Goal: Transaction & Acquisition: Subscribe to service/newsletter

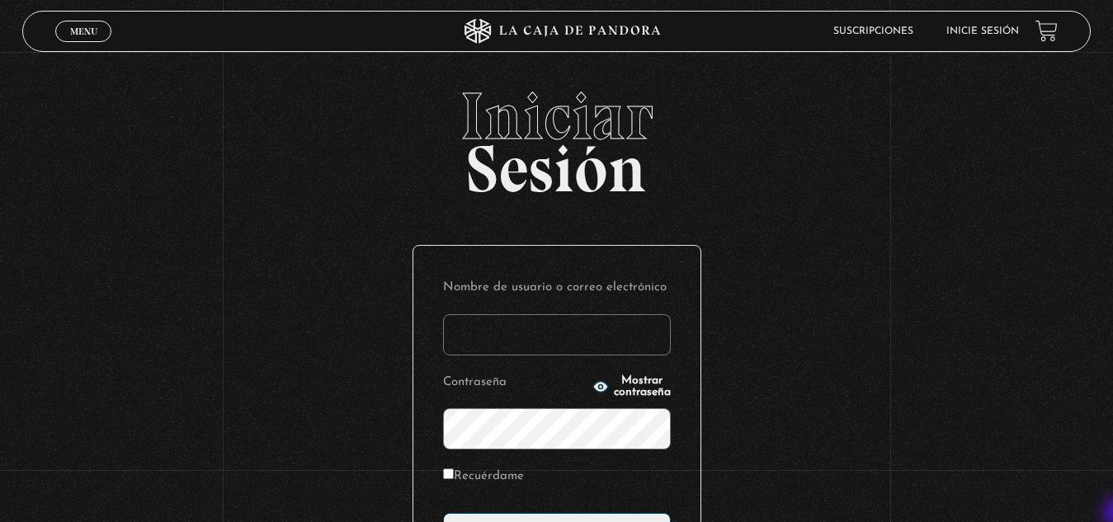
type input "[EMAIL_ADDRESS][DOMAIN_NAME]"
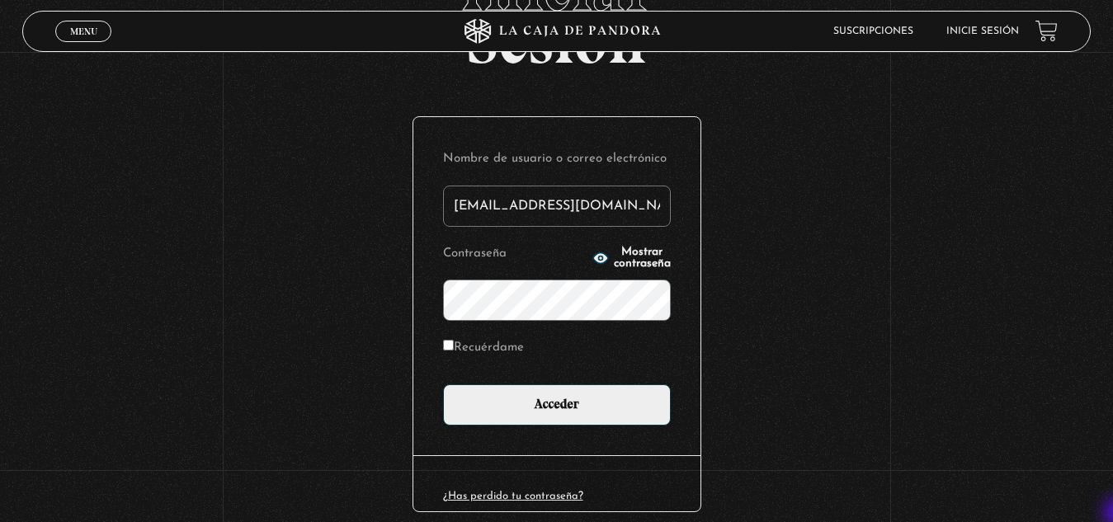
scroll to position [132, 0]
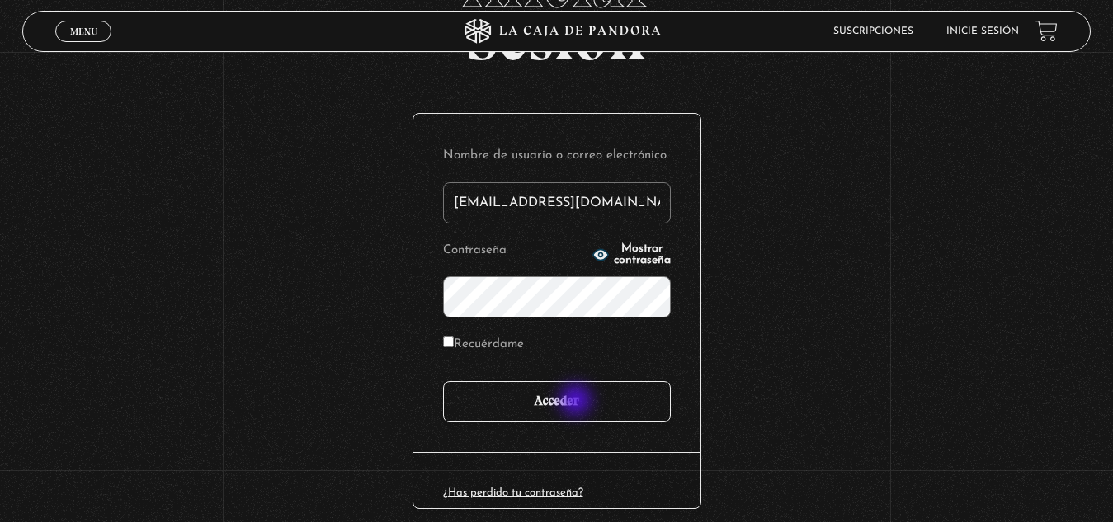
click at [577, 402] on input "Acceder" at bounding box center [557, 401] width 228 height 41
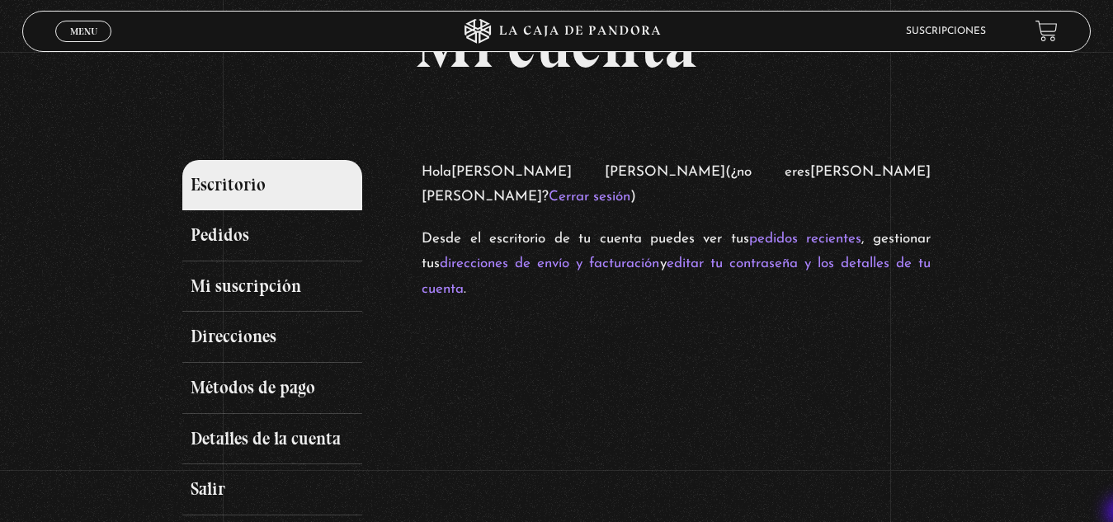
scroll to position [132, 0]
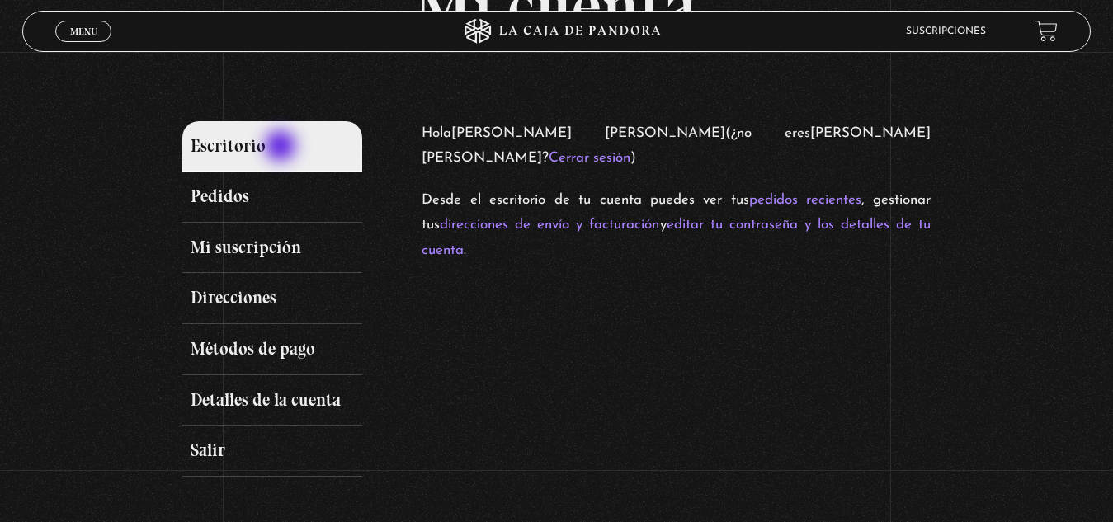
click at [282, 148] on link "Escritorio" at bounding box center [272, 146] width 180 height 51
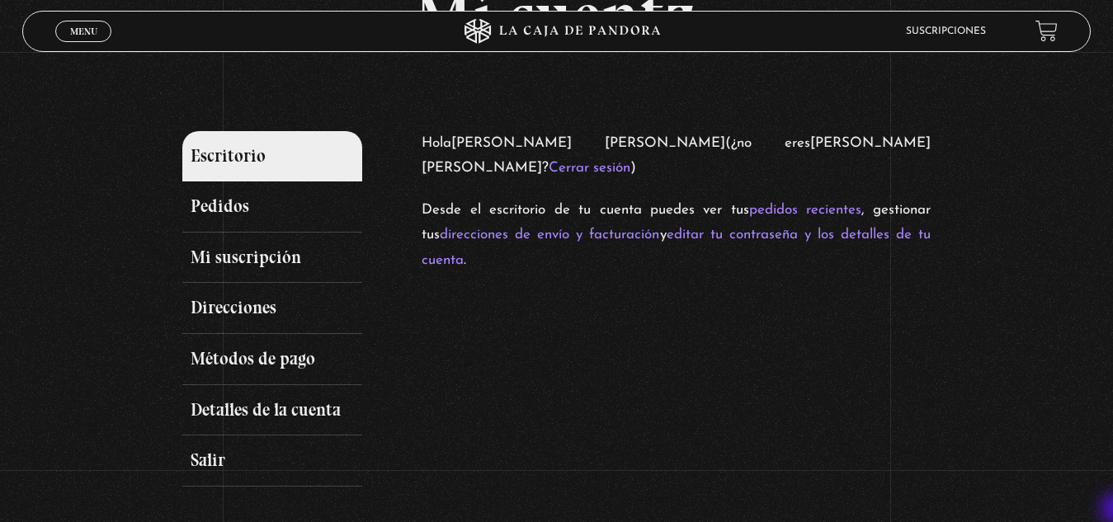
scroll to position [132, 0]
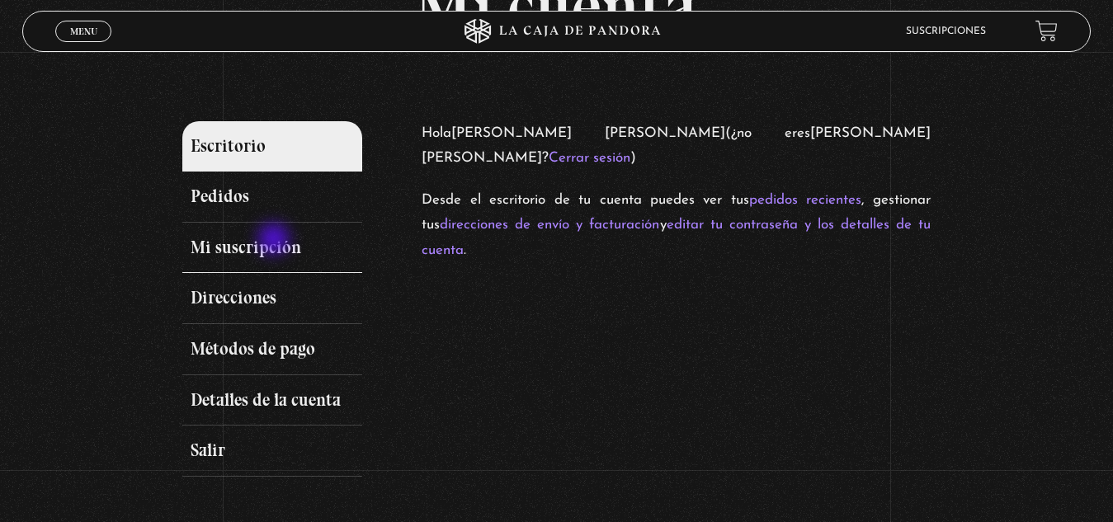
click at [275, 241] on link "Mi suscripción" at bounding box center [272, 248] width 180 height 51
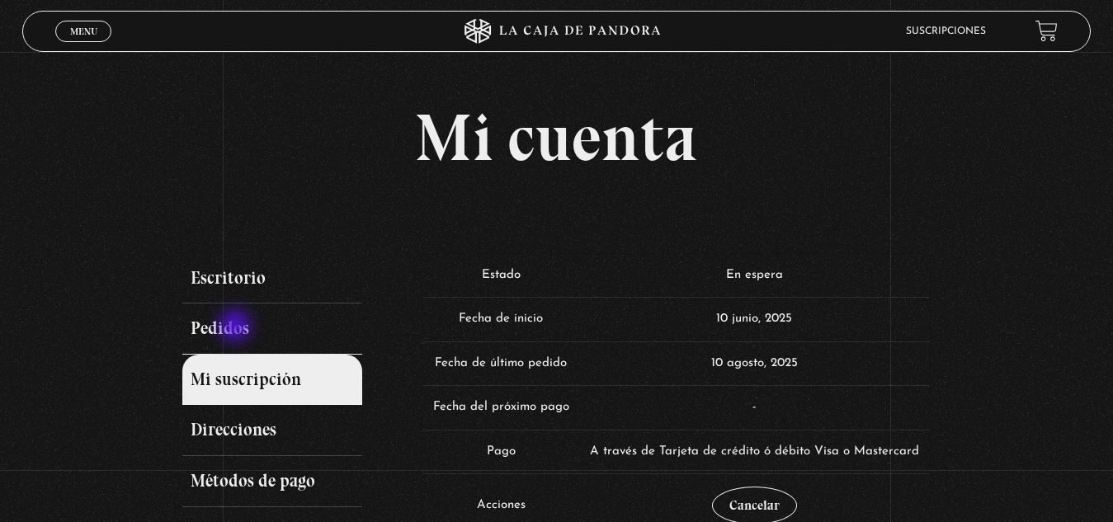
click at [237, 327] on link "Pedidos" at bounding box center [272, 328] width 180 height 51
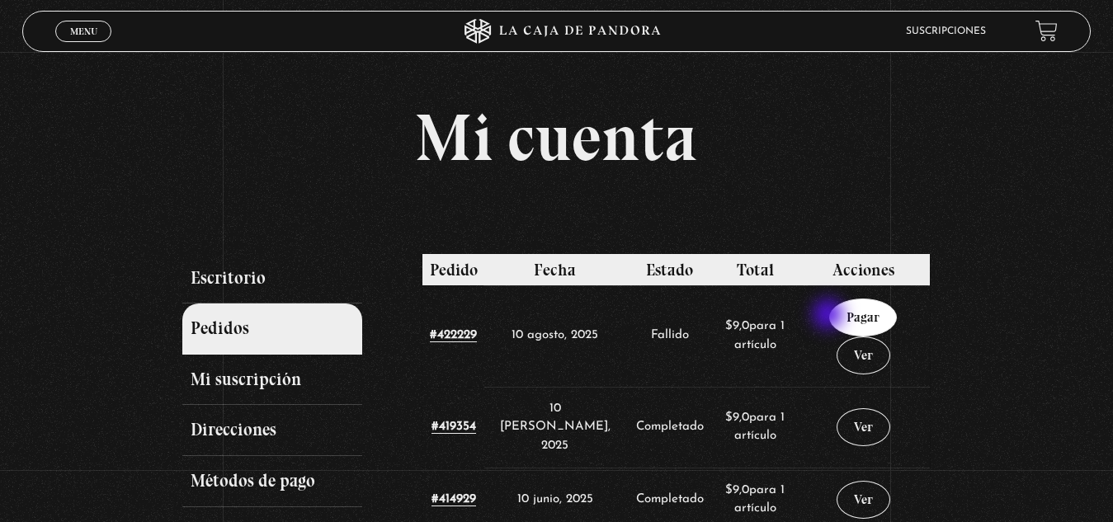
click at [830, 316] on link "Pagar" at bounding box center [863, 318] width 68 height 38
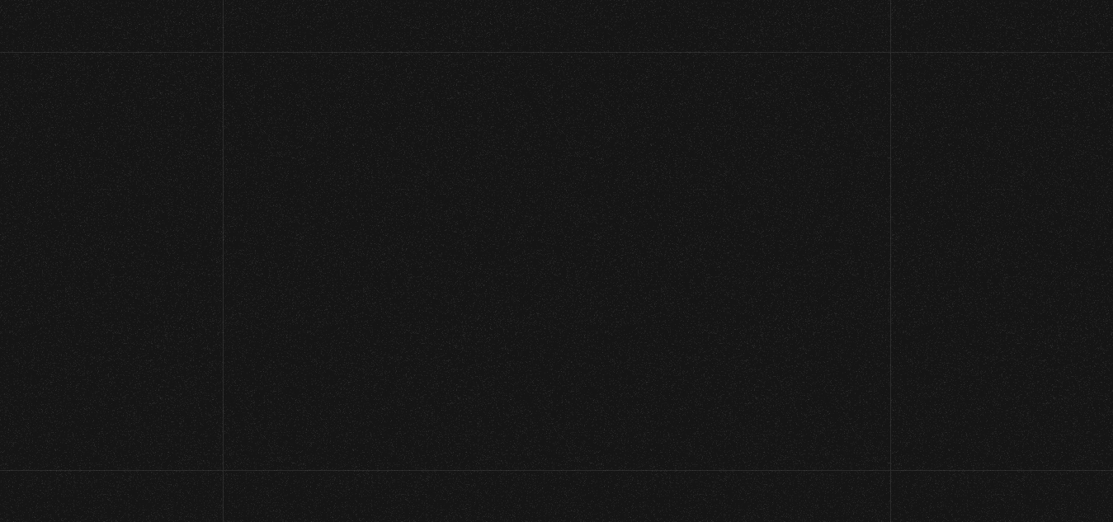
select select "CR-C"
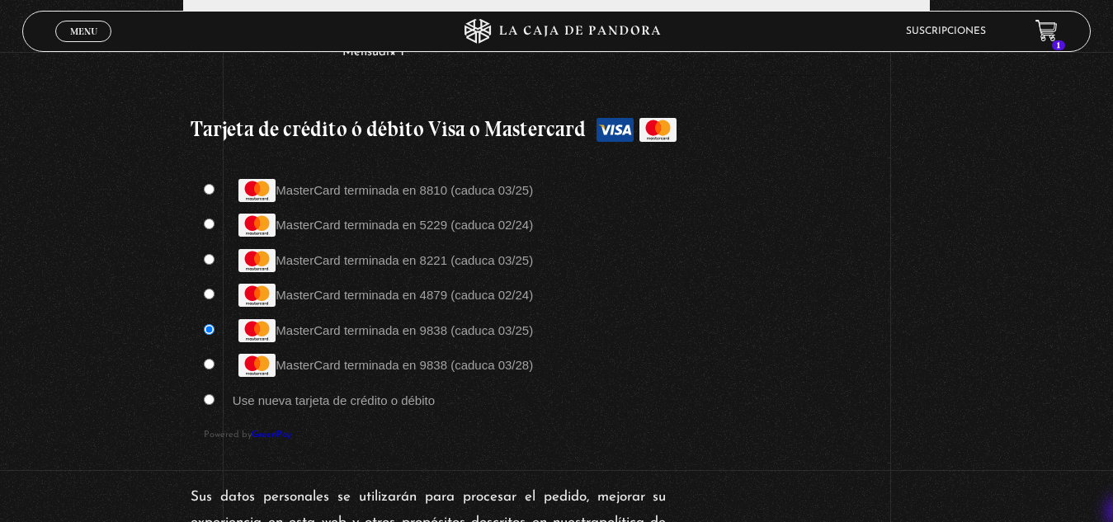
scroll to position [1429, 0]
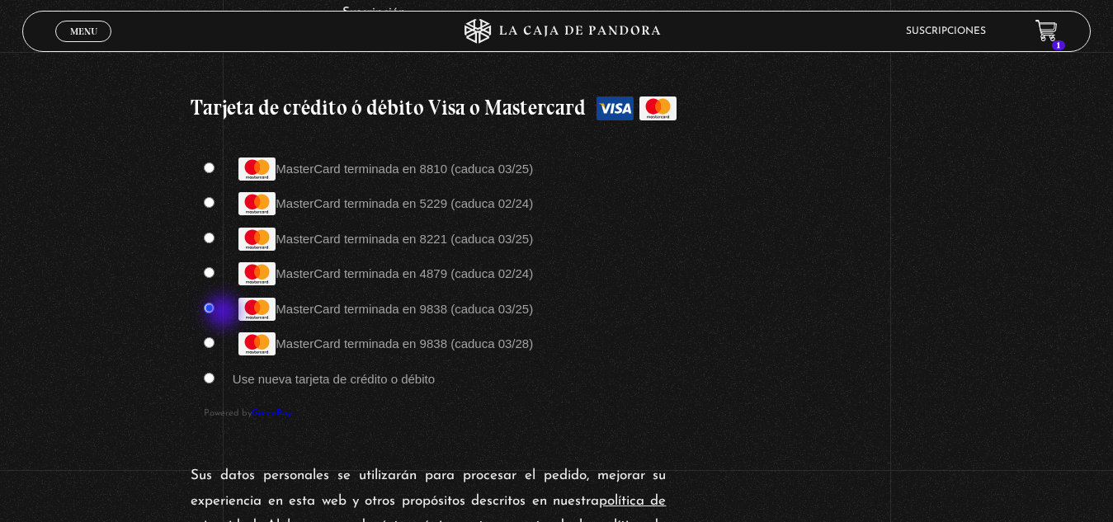
click at [224, 329] on li "MasterCard terminada en 9838 (caduca 03/28)" at bounding box center [556, 343] width 705 height 28
click at [210, 337] on input "MasterCard terminada en 9838 (caduca 03/28)" at bounding box center [209, 342] width 11 height 11
radio input "true"
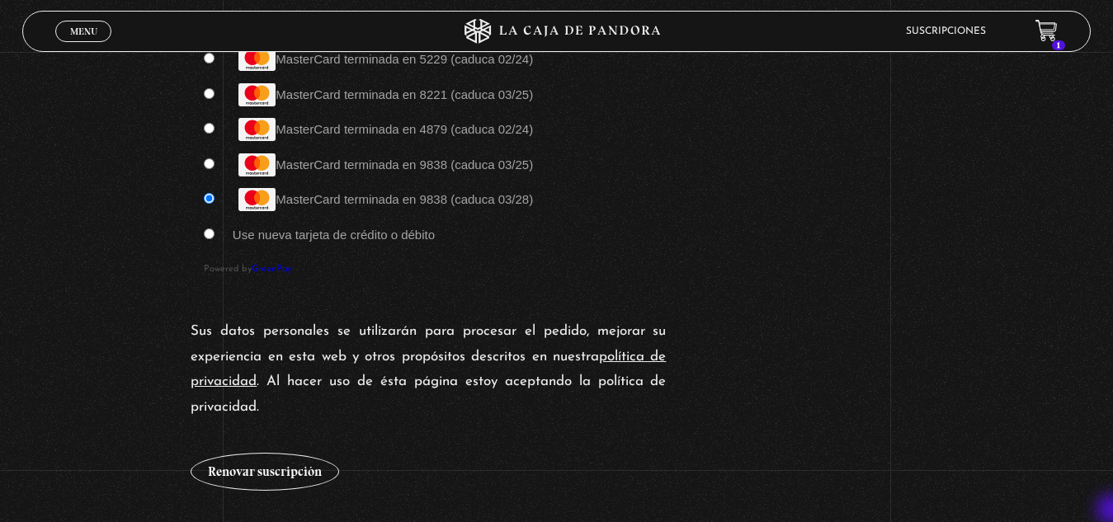
scroll to position [1594, 0]
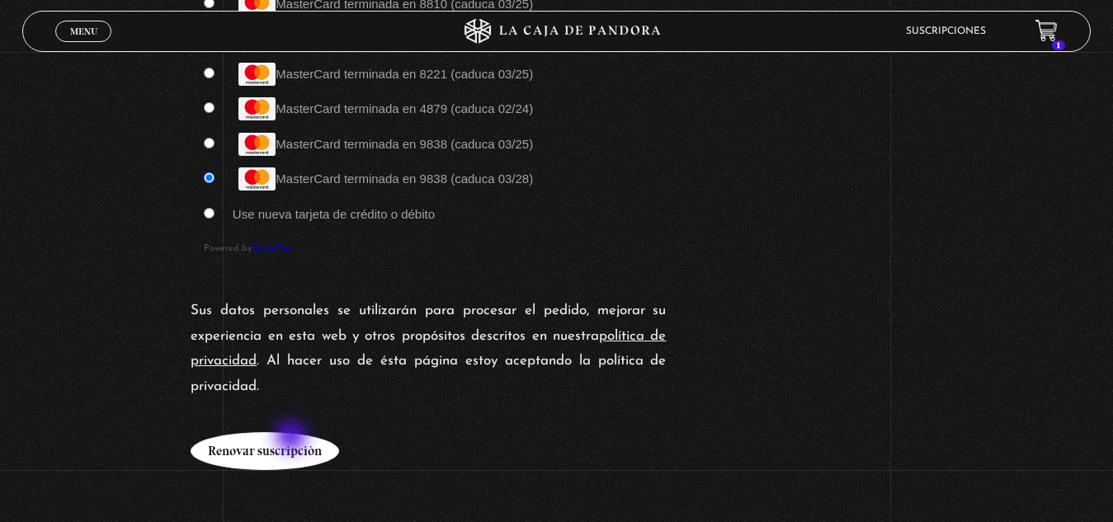
click at [293, 438] on button "Renovar suscripción" at bounding box center [265, 451] width 148 height 38
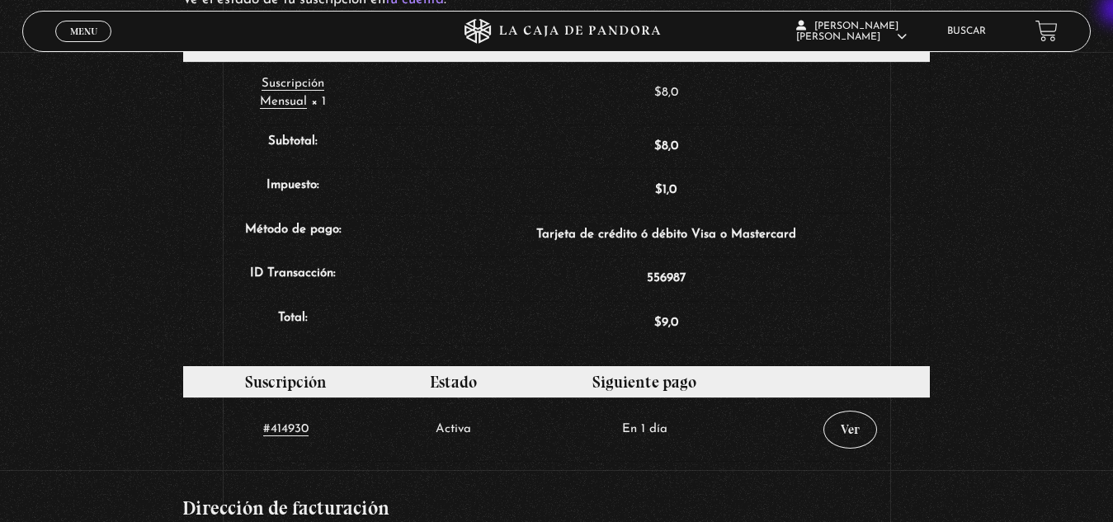
scroll to position [595, 0]
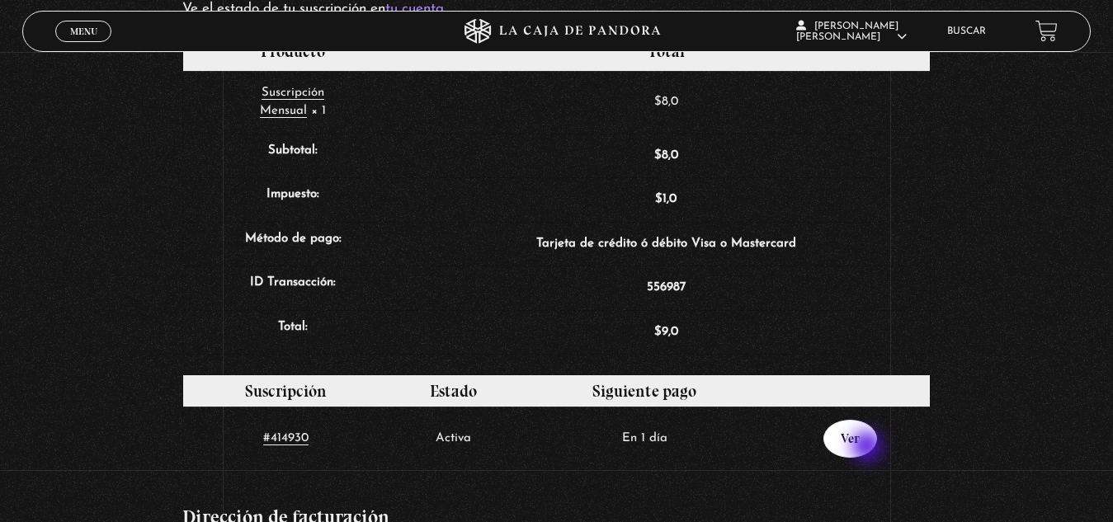
click at [868, 448] on link "Ver" at bounding box center [850, 439] width 54 height 38
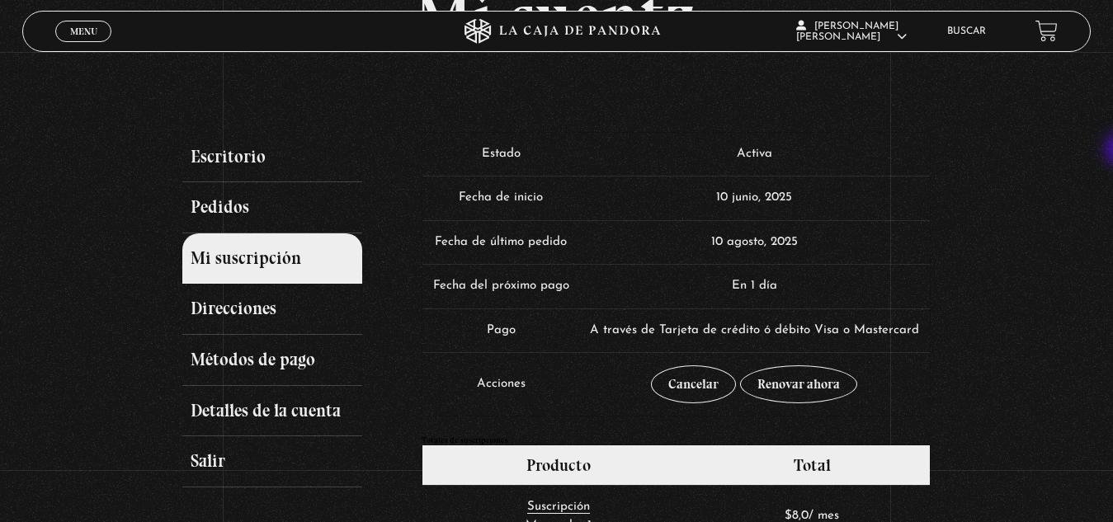
scroll to position [166, 0]
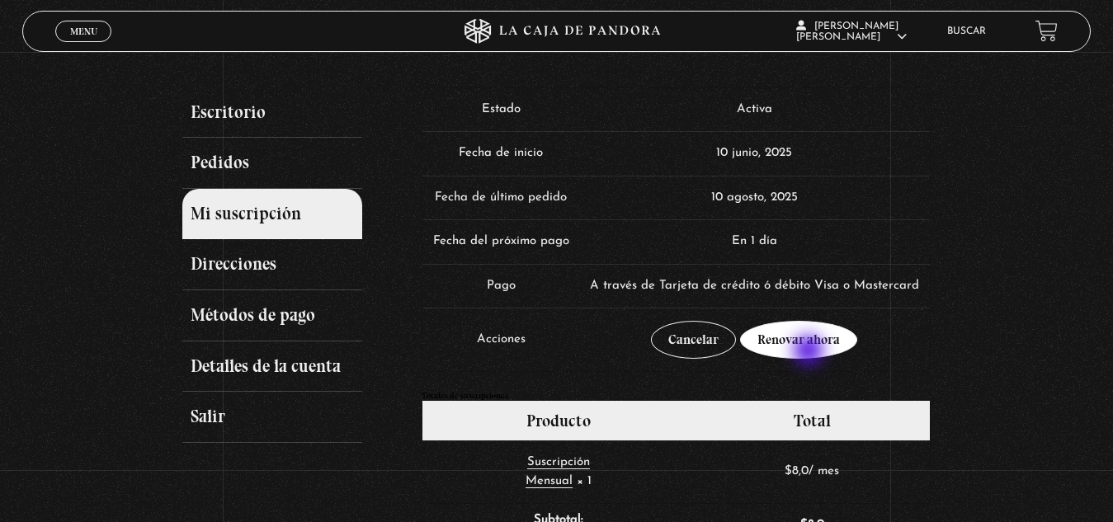
click at [810, 352] on link "Renovar ahora" at bounding box center [798, 340] width 117 height 38
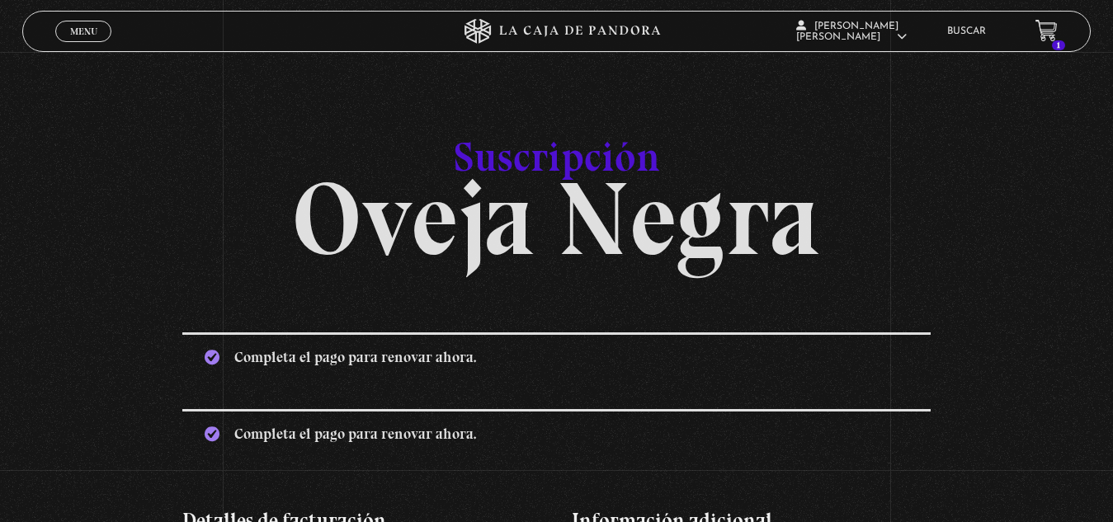
select select "CR-C"
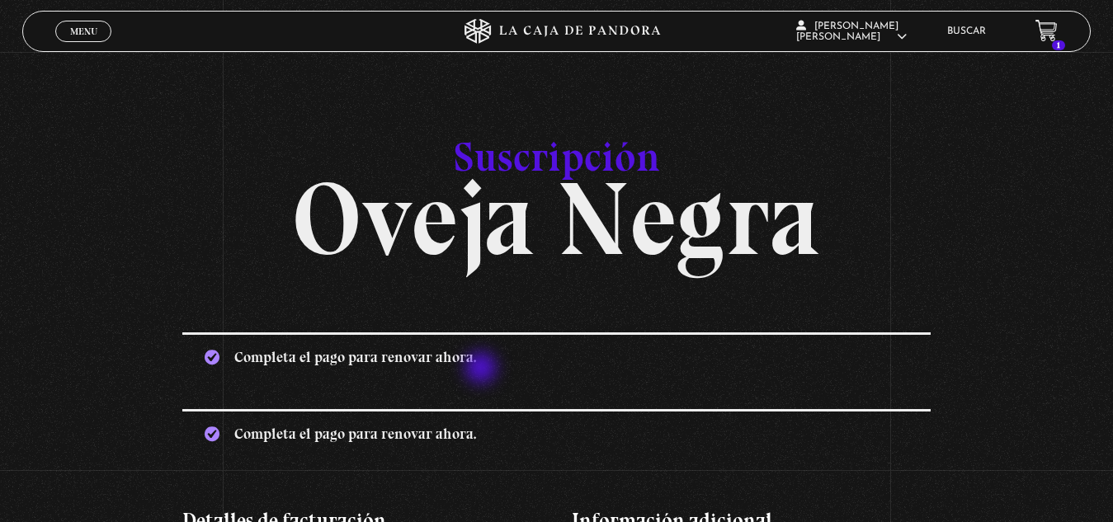
click at [482, 369] on div "Completa el pago para renovar ahora." at bounding box center [556, 355] width 748 height 47
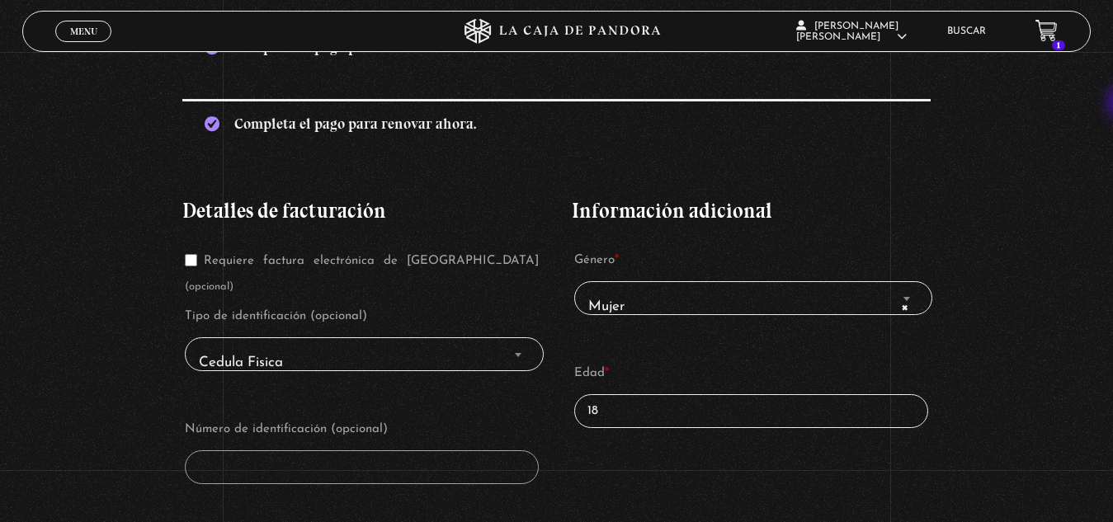
scroll to position [331, 0]
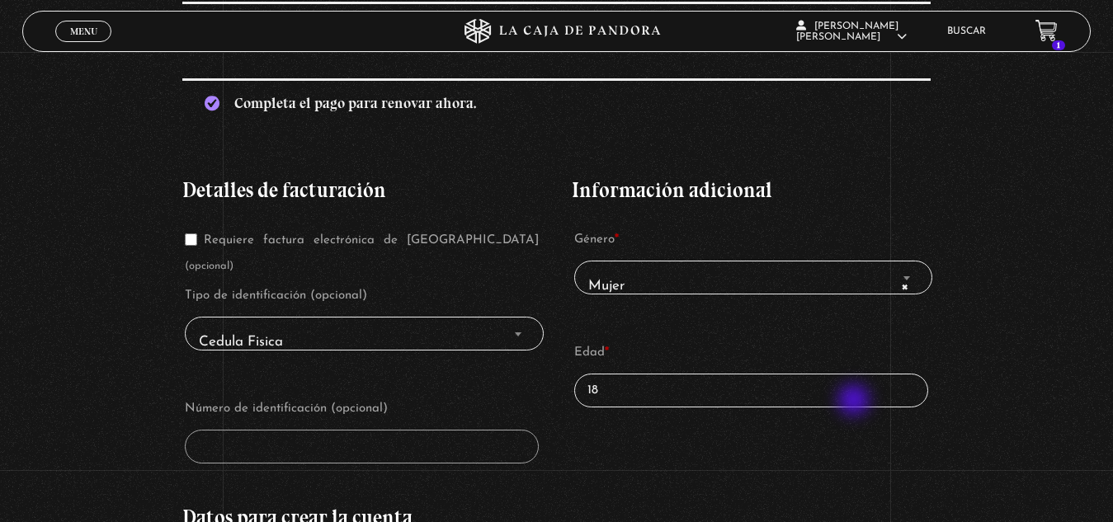
click at [855, 402] on input "18" at bounding box center [751, 391] width 354 height 34
type input "1"
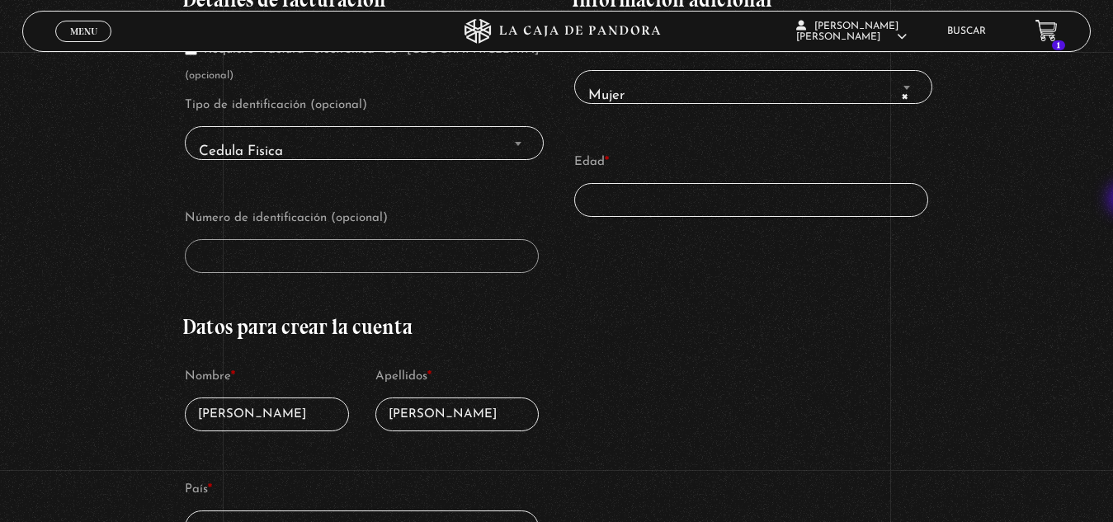
scroll to position [481, 0]
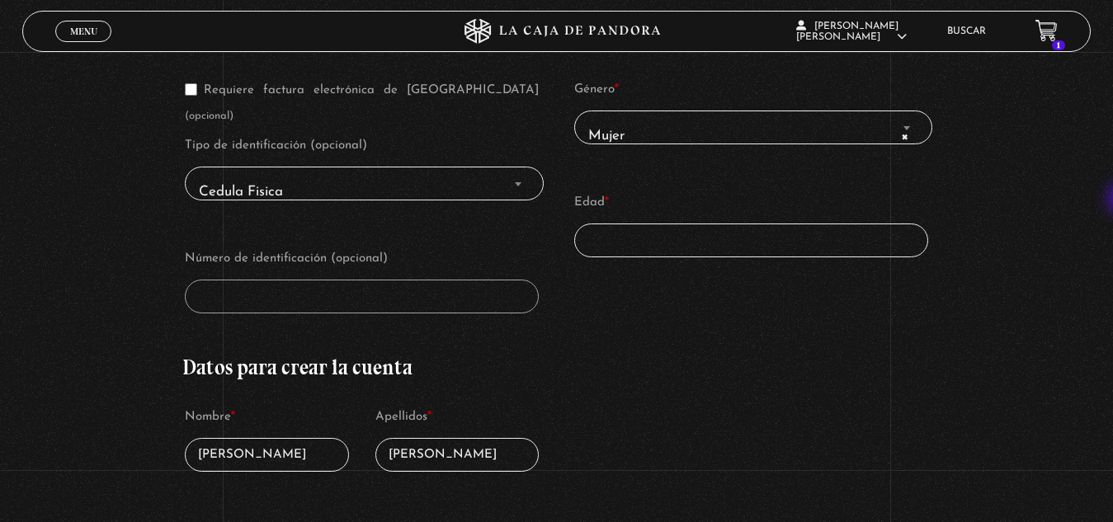
type input "36"
click at [252, 174] on span "Cedula Fisica" at bounding box center [364, 192] width 344 height 37
click at [520, 182] on b "Finalizar compra" at bounding box center [518, 184] width 7 height 4
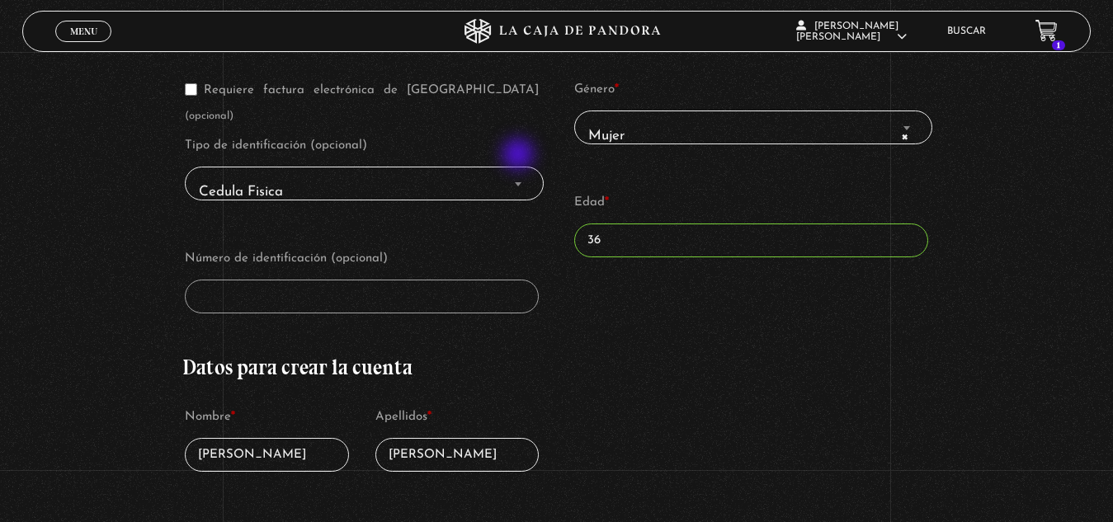
click at [520, 182] on b "Finalizar compra" at bounding box center [518, 184] width 7 height 4
drag, startPoint x: 520, startPoint y: 156, endPoint x: 589, endPoint y: 240, distance: 109.0
click at [589, 240] on div "Detalles de facturación Requiere factura electrónica de [GEOGRAPHIC_DATA] (opci…" at bounding box center [556, 486] width 748 height 962
click at [632, 238] on input "36" at bounding box center [751, 241] width 354 height 34
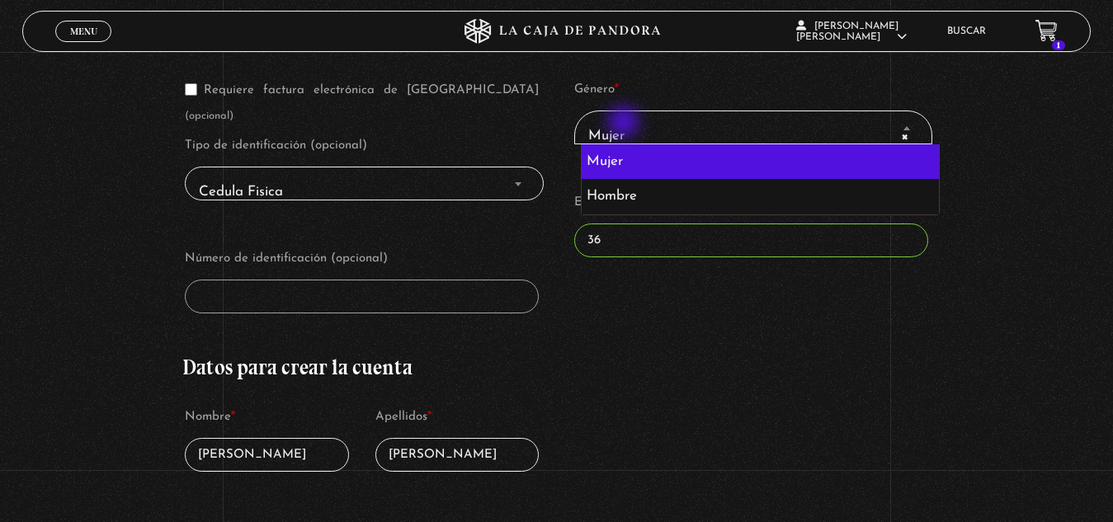
click at [625, 124] on span "× Mujer" at bounding box center [753, 136] width 344 height 37
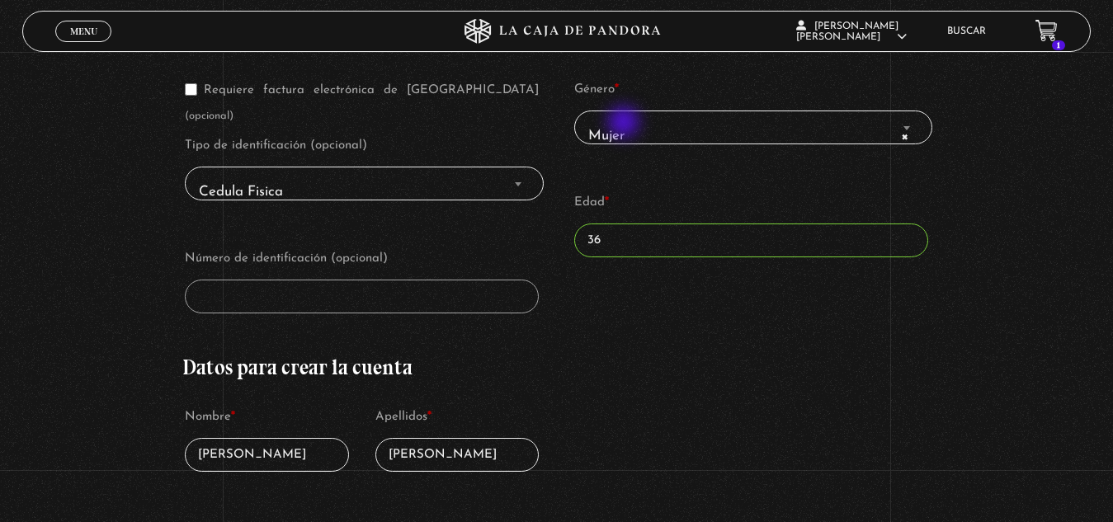
click at [625, 124] on span "× Mujer" at bounding box center [753, 136] width 344 height 37
click at [498, 174] on span "Cedula Fisica" at bounding box center [364, 192] width 344 height 37
click at [520, 182] on b "Finalizar compra" at bounding box center [518, 184] width 7 height 4
drag, startPoint x: 520, startPoint y: 156, endPoint x: 402, endPoint y: 341, distance: 219.2
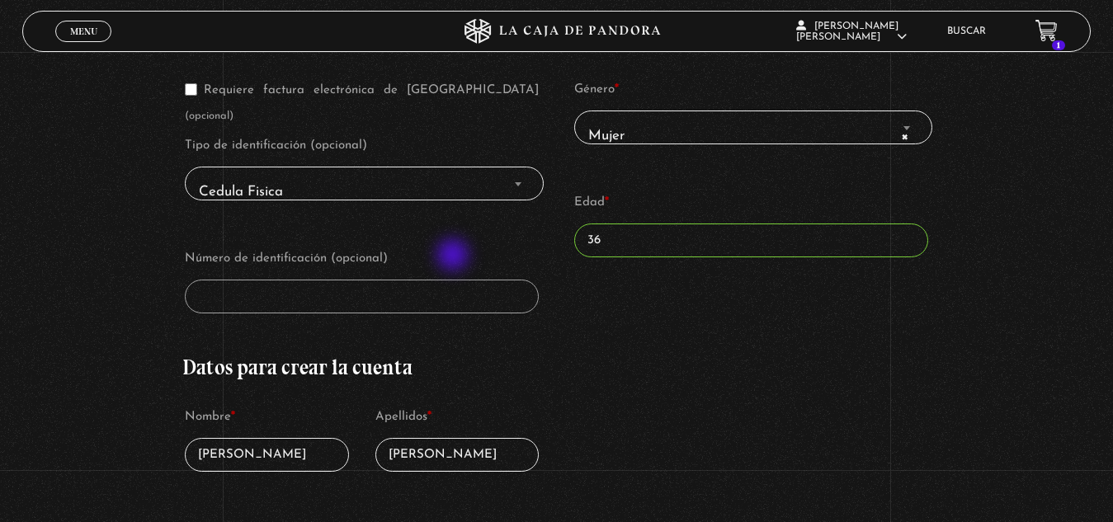
click at [402, 341] on div "Detalles de facturación Requiere factura electrónica de [GEOGRAPHIC_DATA] (opci…" at bounding box center [361, 486] width 359 height 962
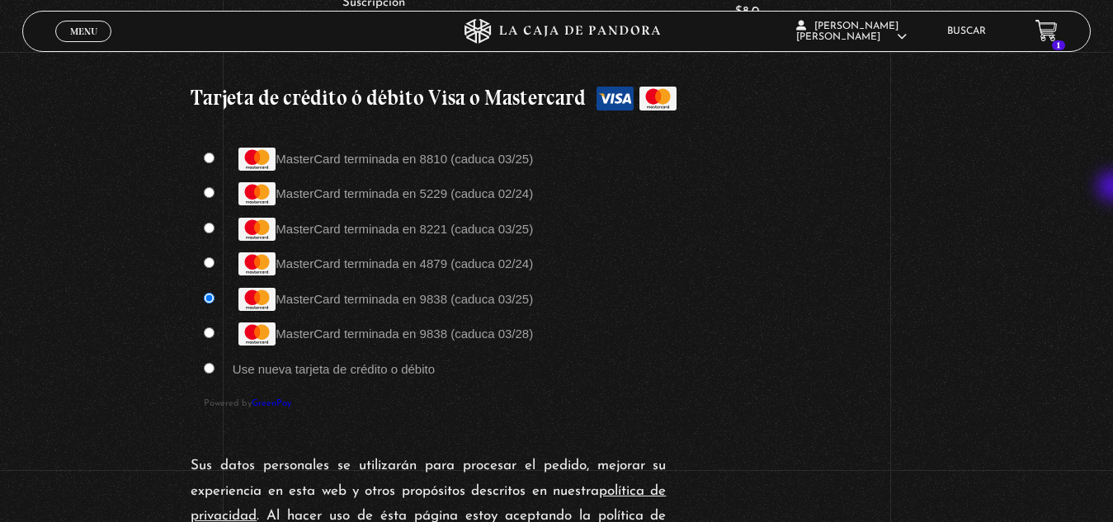
scroll to position [1520, 0]
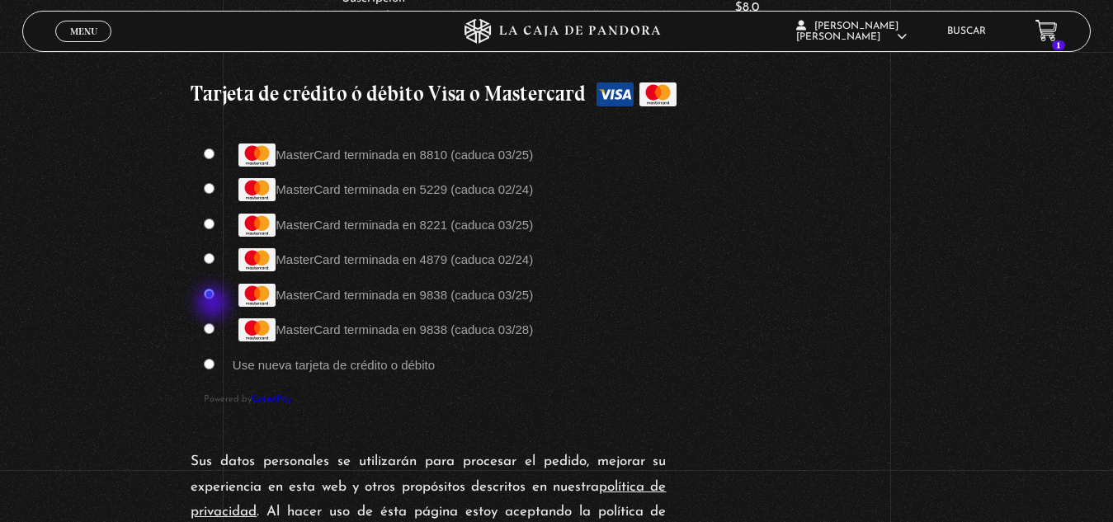
click at [214, 323] on input "MasterCard terminada en 9838 (caduca 03/28)" at bounding box center [209, 328] width 11 height 11
radio input "true"
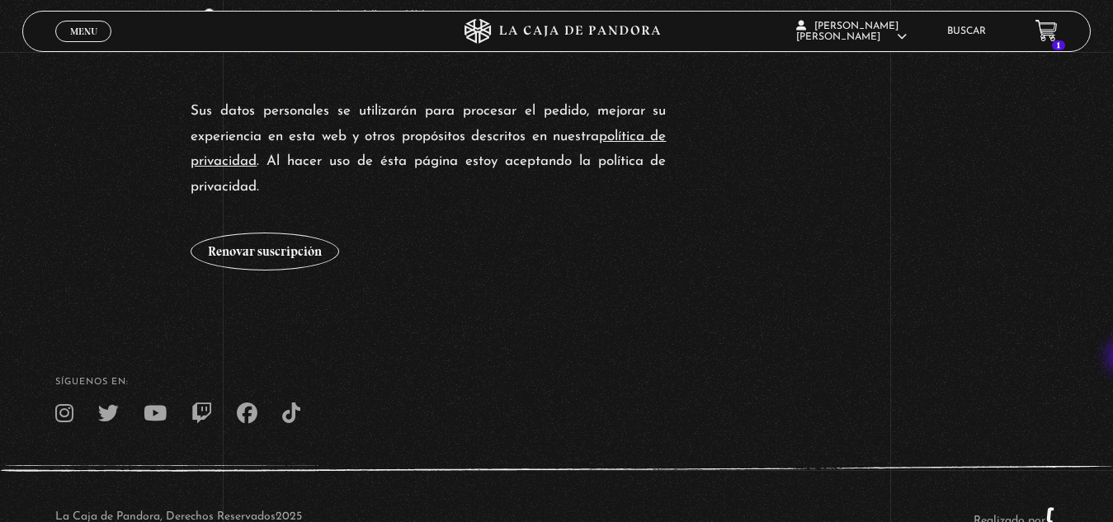
scroll to position [1895, 0]
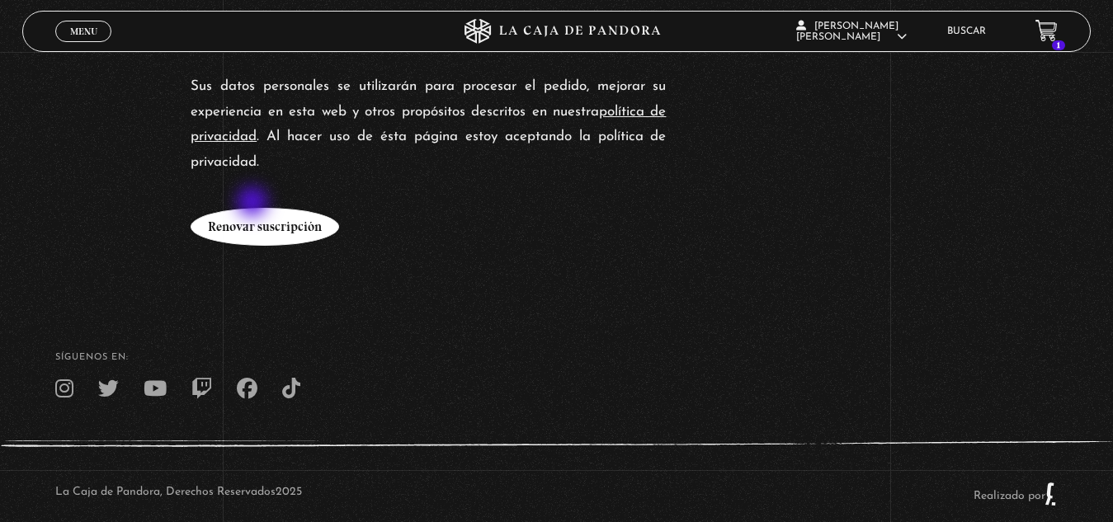
click at [254, 208] on button "Renovar suscripción" at bounding box center [265, 227] width 148 height 38
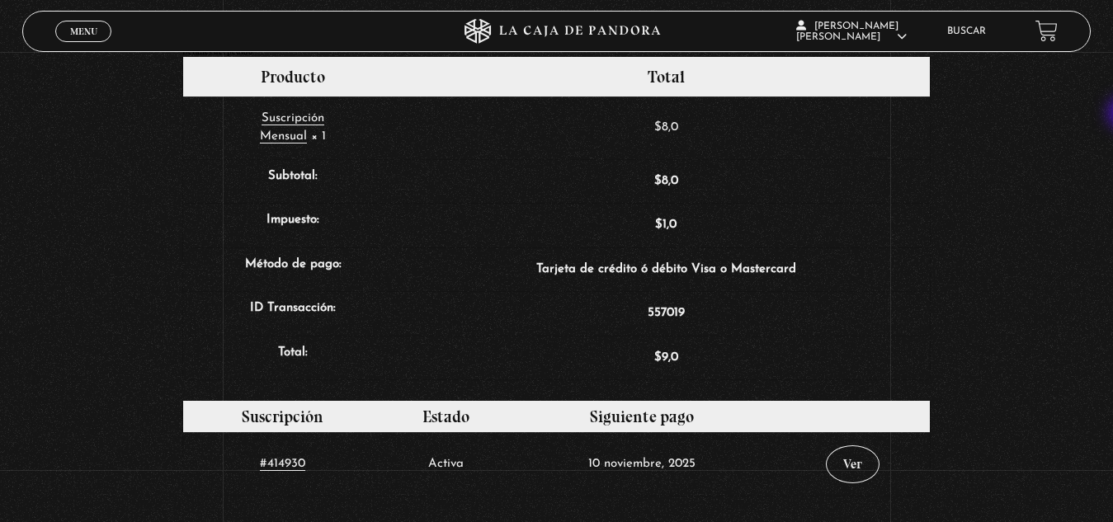
scroll to position [572, 0]
